Goal: Task Accomplishment & Management: Manage account settings

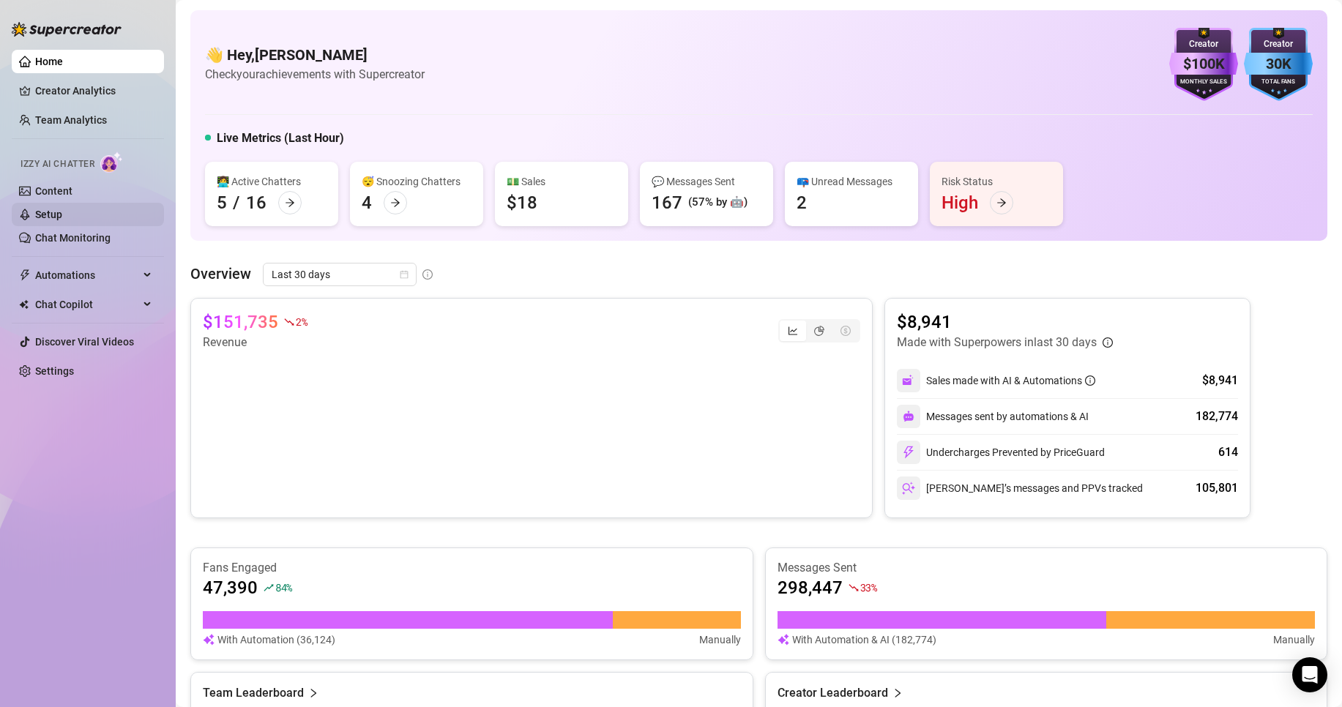
click at [62, 209] on link "Setup" at bounding box center [48, 215] width 27 height 12
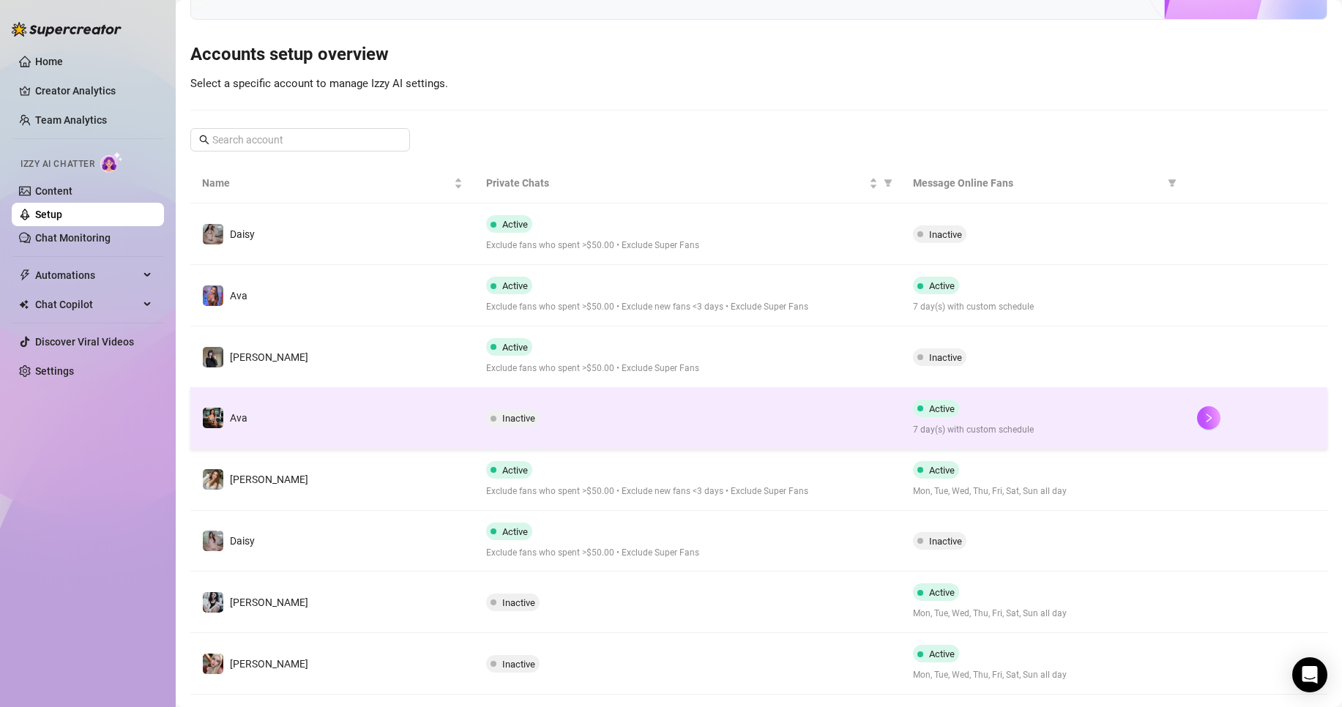
scroll to position [122, 0]
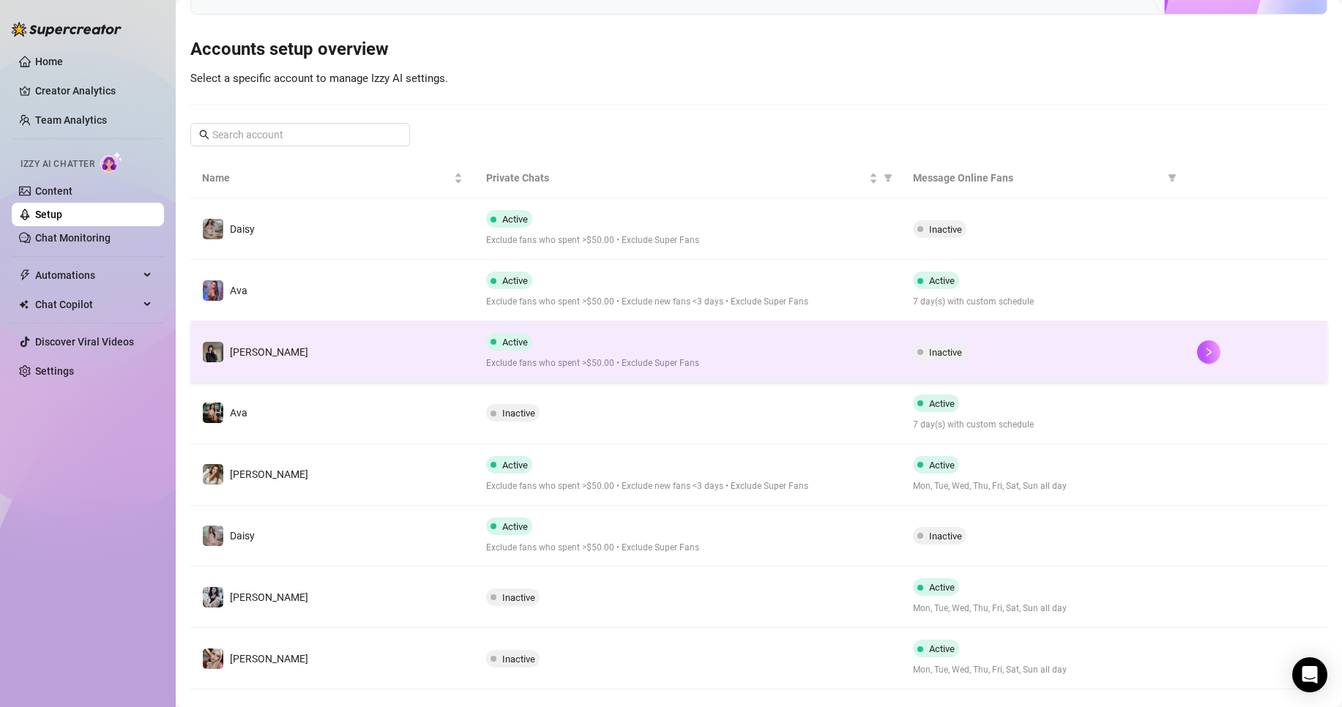
click at [817, 362] on span "Exclude fans who spent >$50.00 • Exclude Super Fans" at bounding box center [687, 363] width 403 height 14
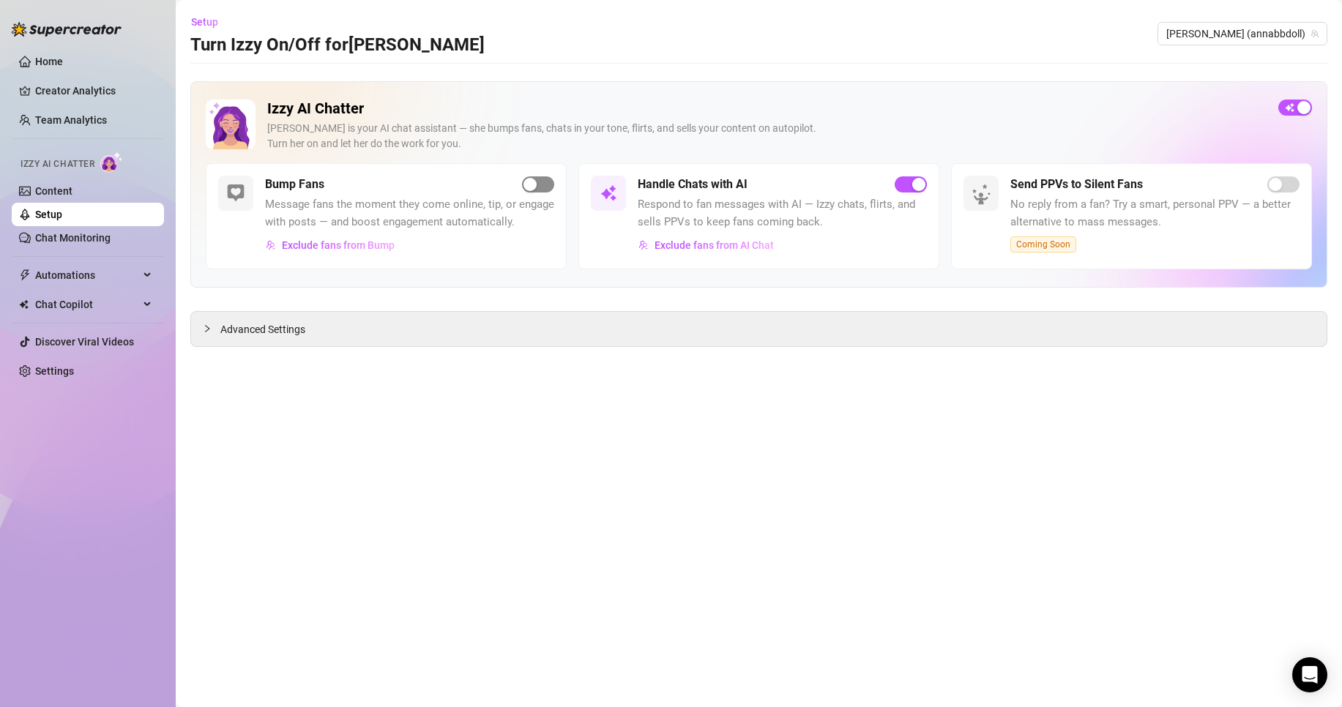
click at [550, 184] on span "button" at bounding box center [538, 184] width 32 height 16
click at [74, 365] on link "Settings" at bounding box center [54, 371] width 39 height 12
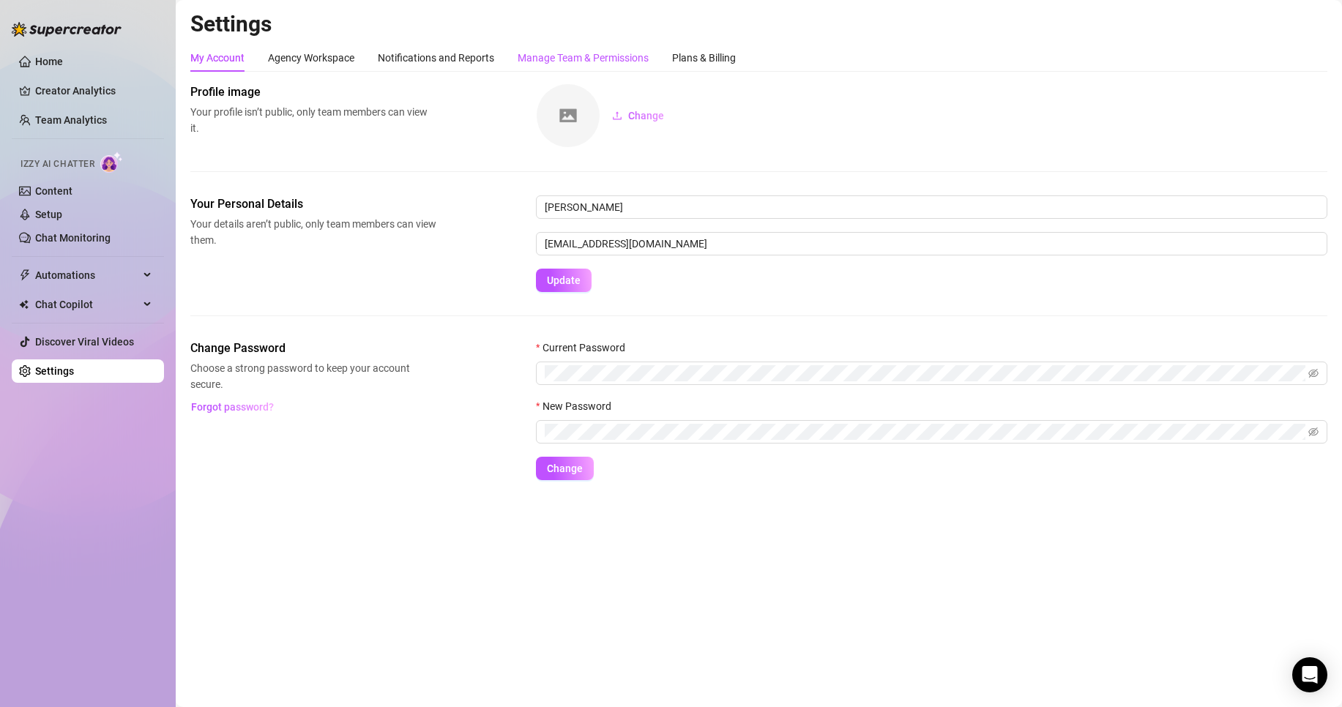
click at [580, 56] on div "Manage Team & Permissions" at bounding box center [582, 58] width 131 height 16
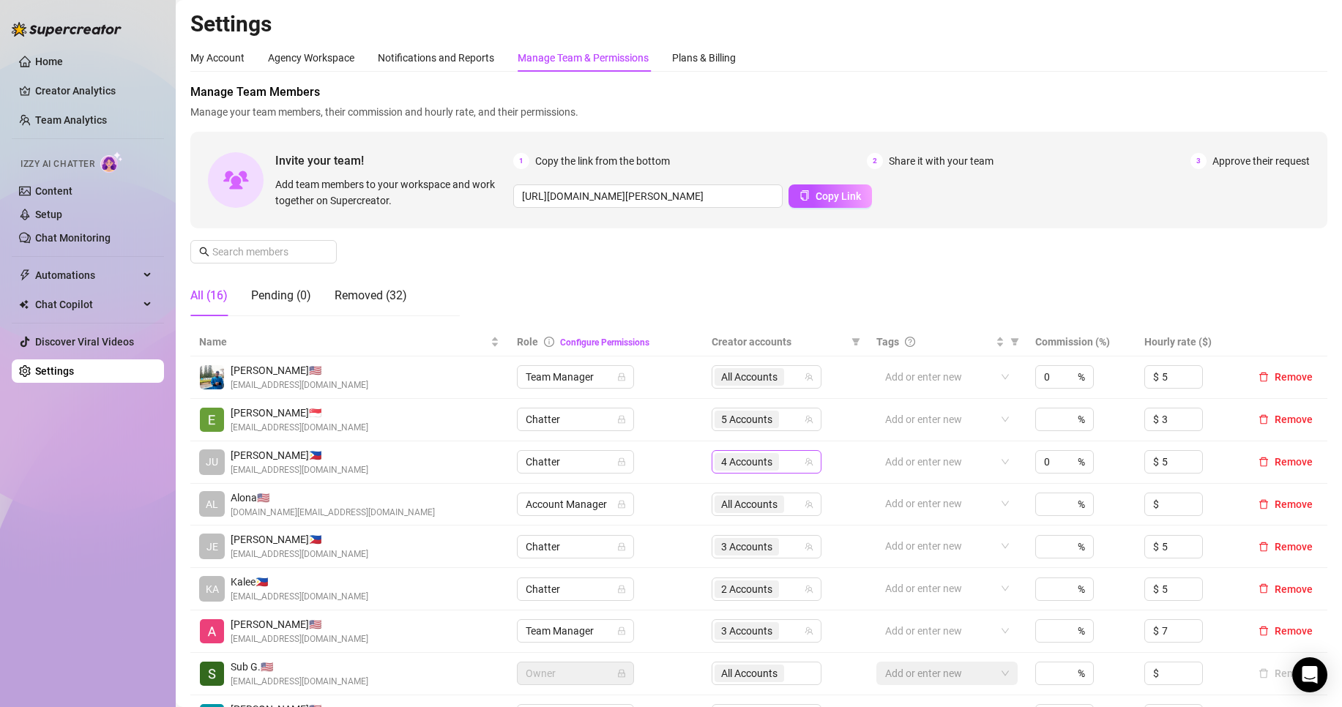
click at [722, 470] on span "4 Accounts" at bounding box center [746, 462] width 51 height 16
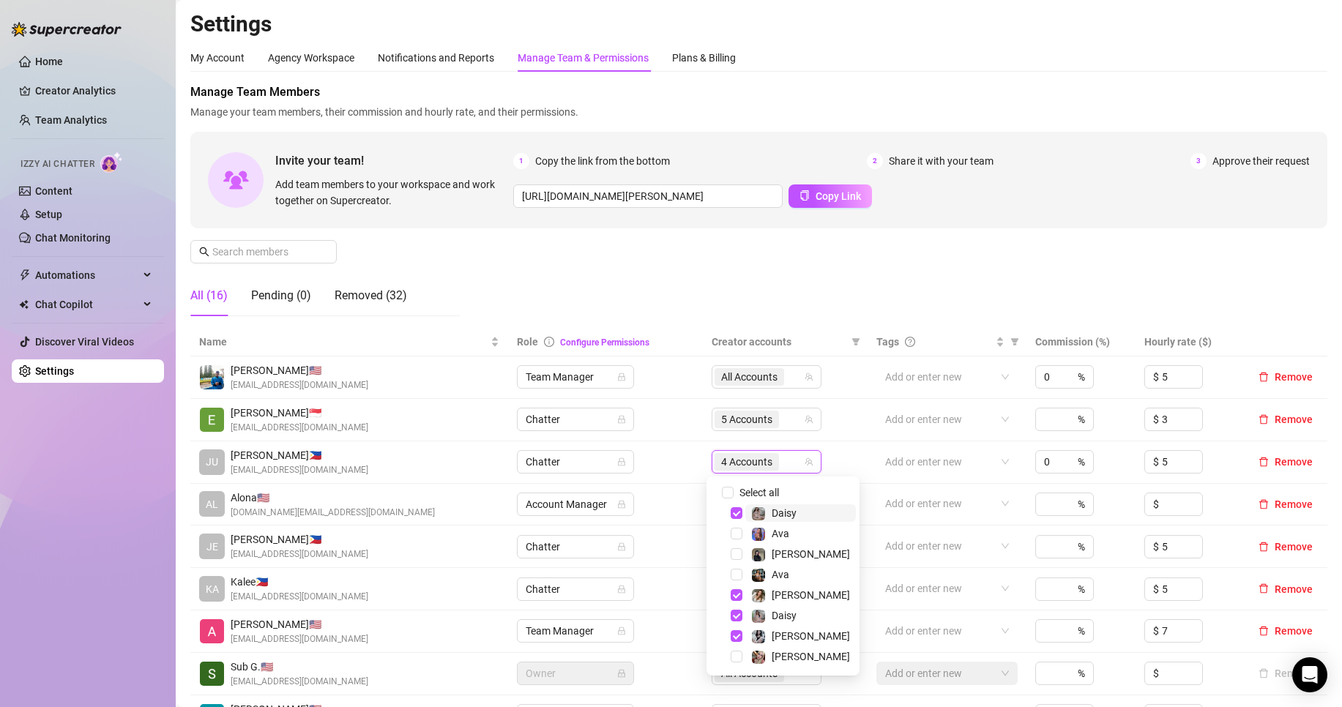
click at [709, 291] on div "Manage Team Members Manage your team members, their commission and hourly rate,…" at bounding box center [758, 205] width 1137 height 244
